Goal: Transaction & Acquisition: Purchase product/service

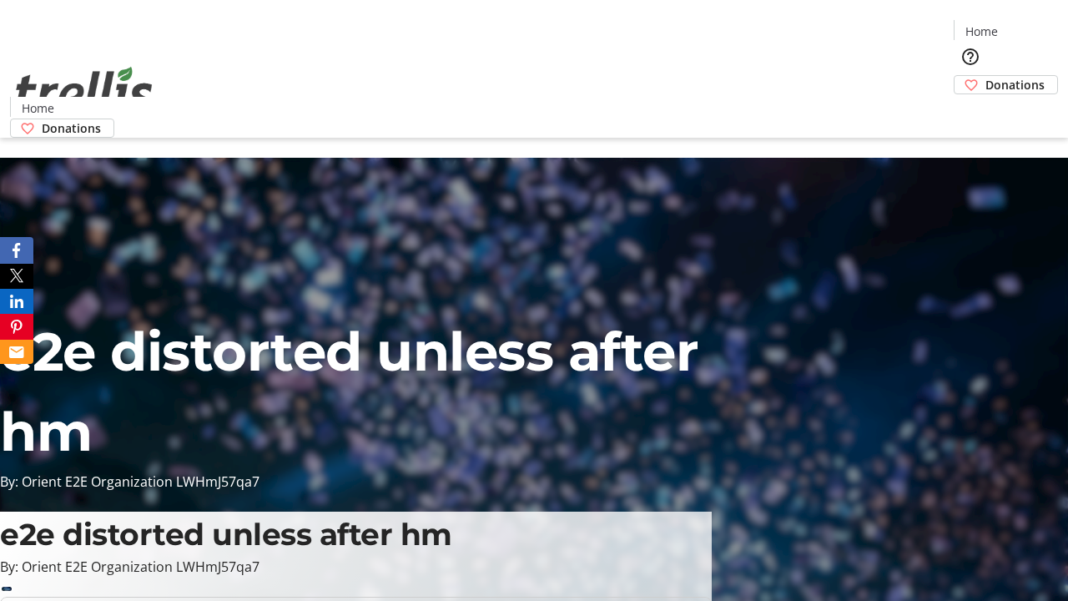
click at [986, 76] on span "Donations" at bounding box center [1015, 85] width 59 height 18
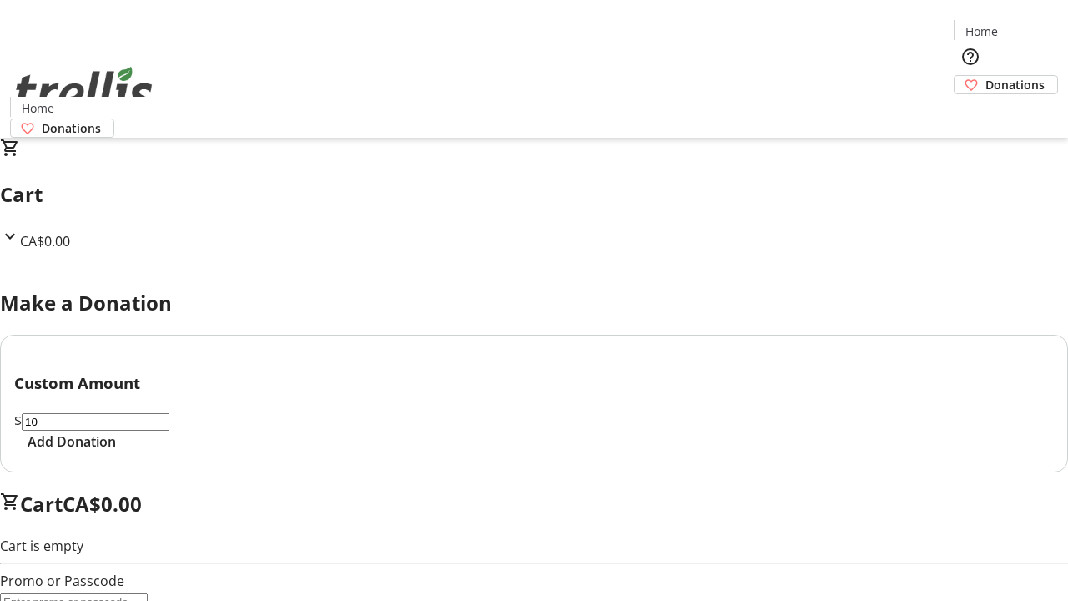
click at [116, 452] on span "Add Donation" at bounding box center [72, 442] width 88 height 20
select select "CA"
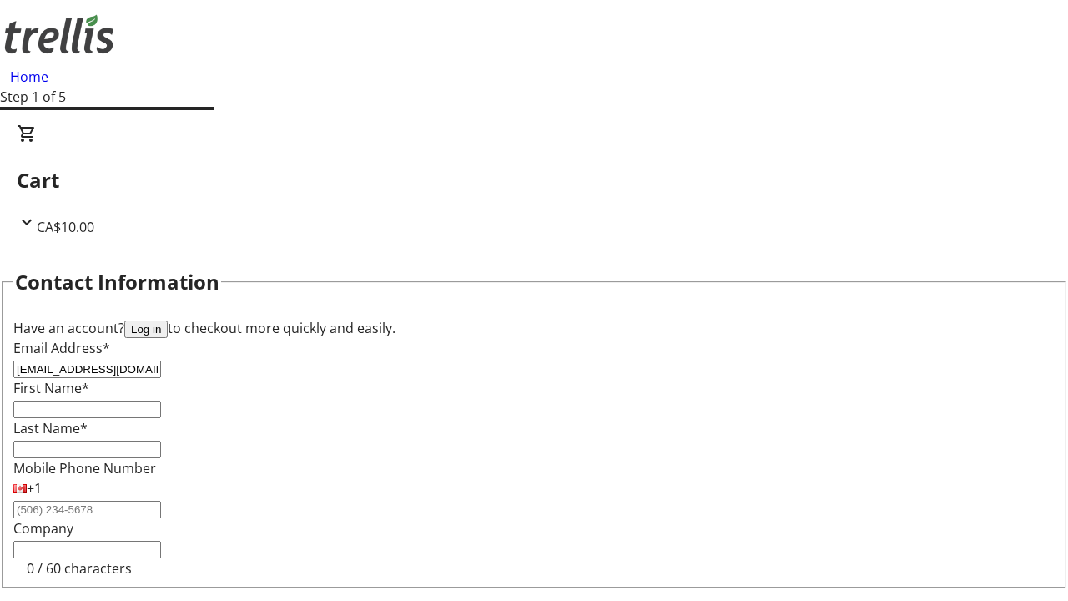
type input "[EMAIL_ADDRESS][DOMAIN_NAME]"
type input "Nova"
type input "Keebler"
type input "[STREET_ADDRESS][PERSON_NAME]"
type input "Kelowna"
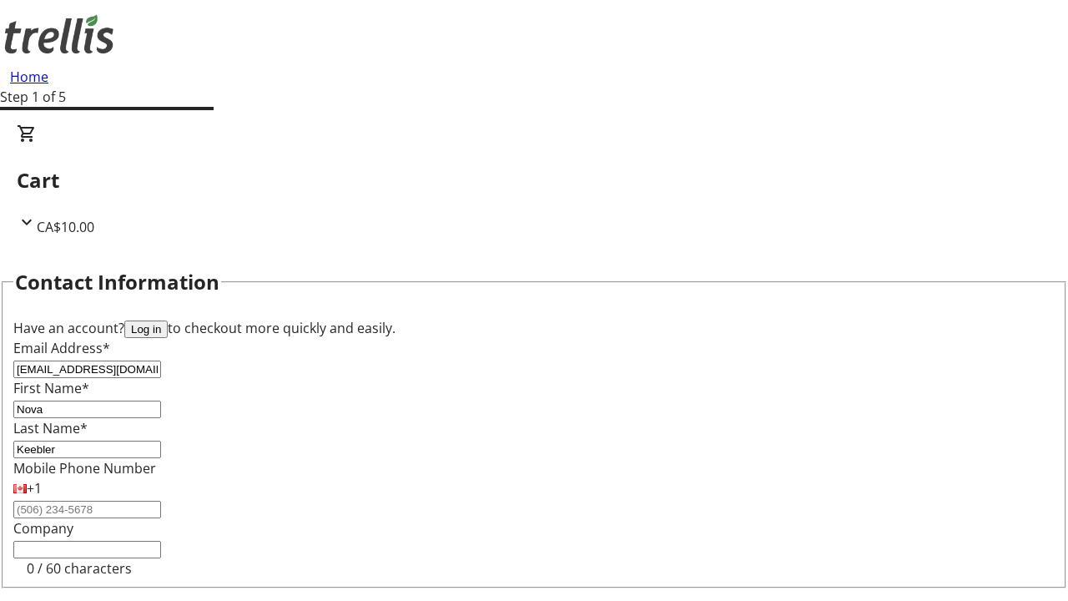
scroll to position [224, 0]
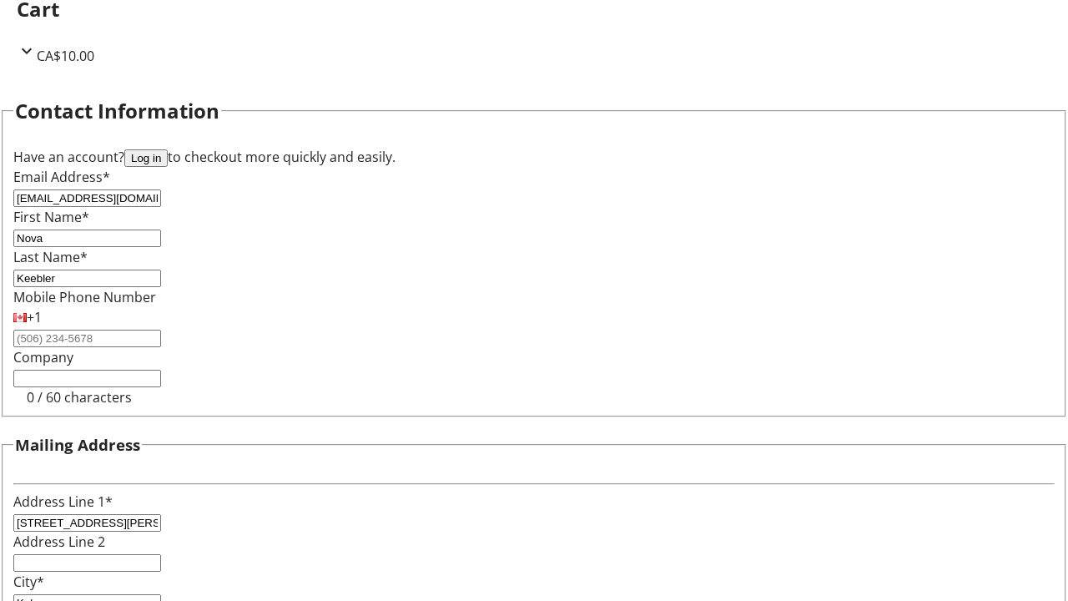
select select "BC"
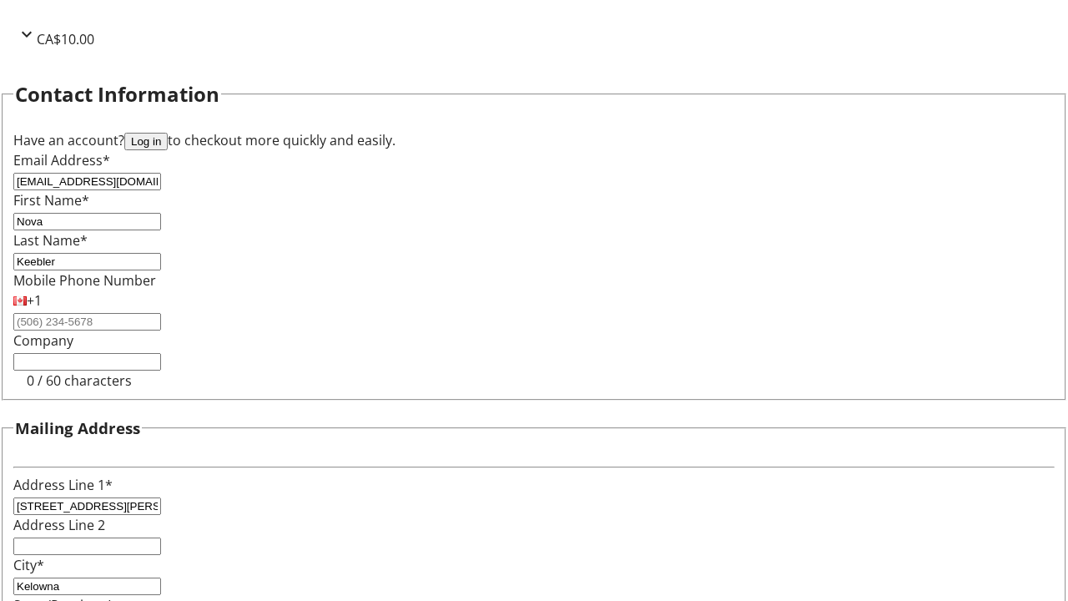
type input "Kelowna"
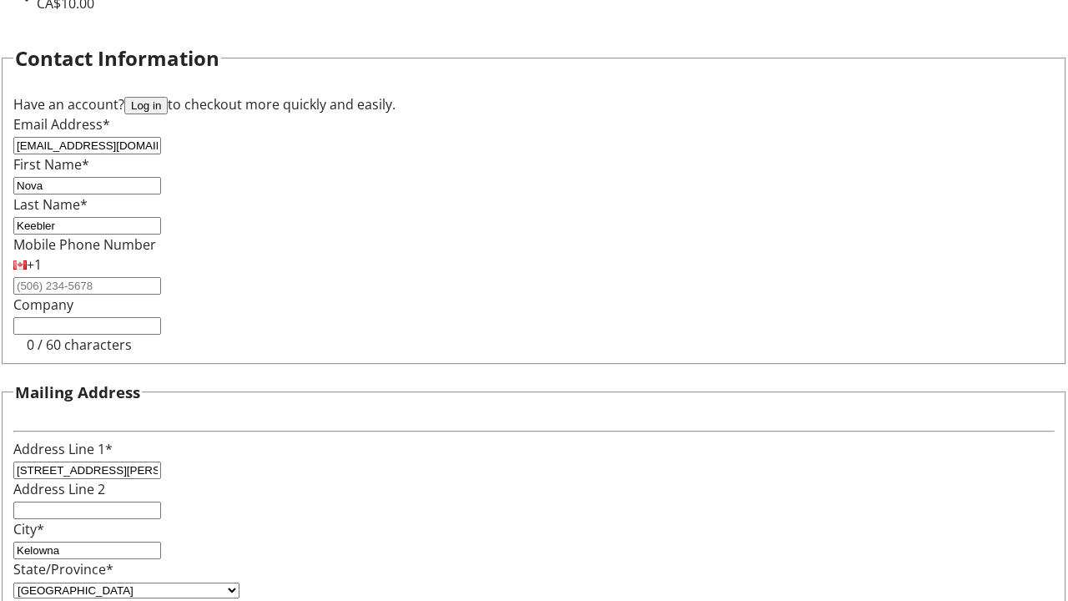
type input "V1Y 0C2"
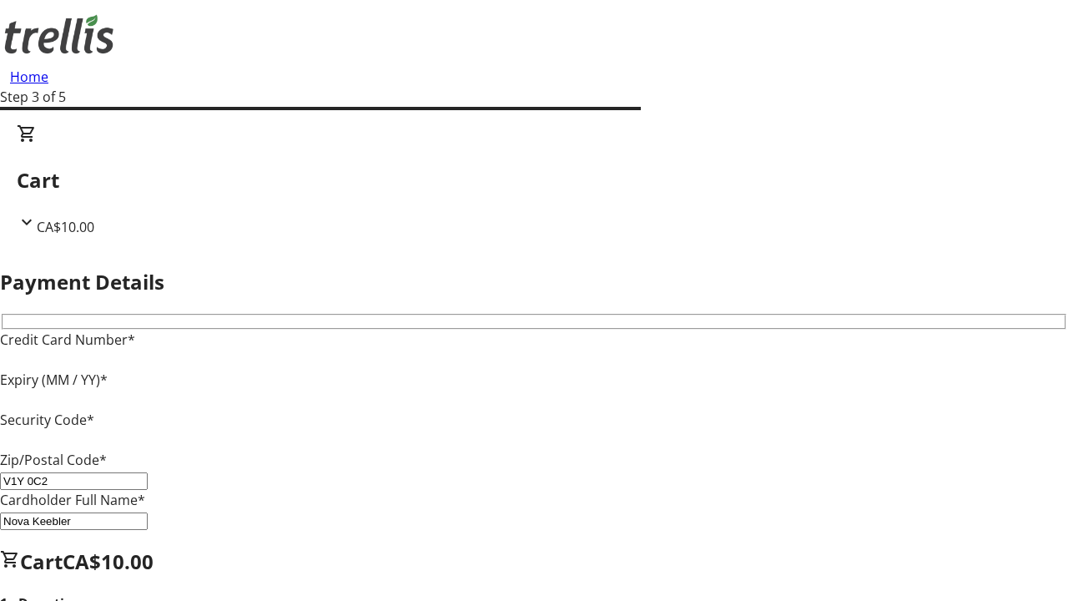
type input "V1Y 0C2"
